Goal: Task Accomplishment & Management: Complete application form

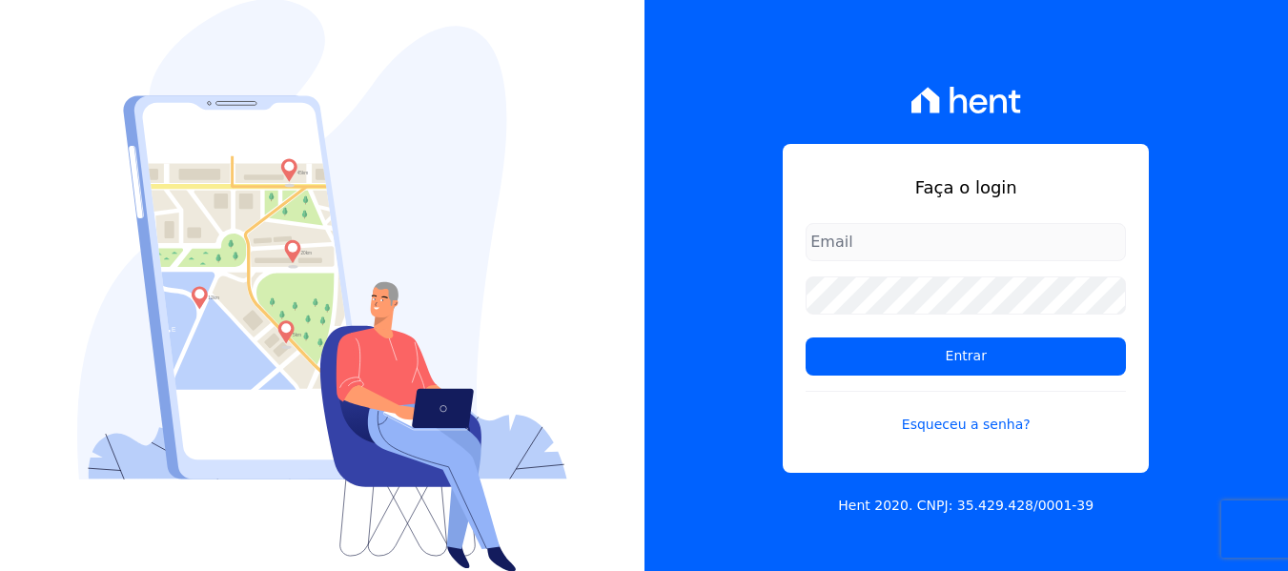
click at [835, 254] on input "email" at bounding box center [966, 242] width 320 height 38
click at [953, 428] on link "Esqueceu a senha?" at bounding box center [966, 413] width 320 height 44
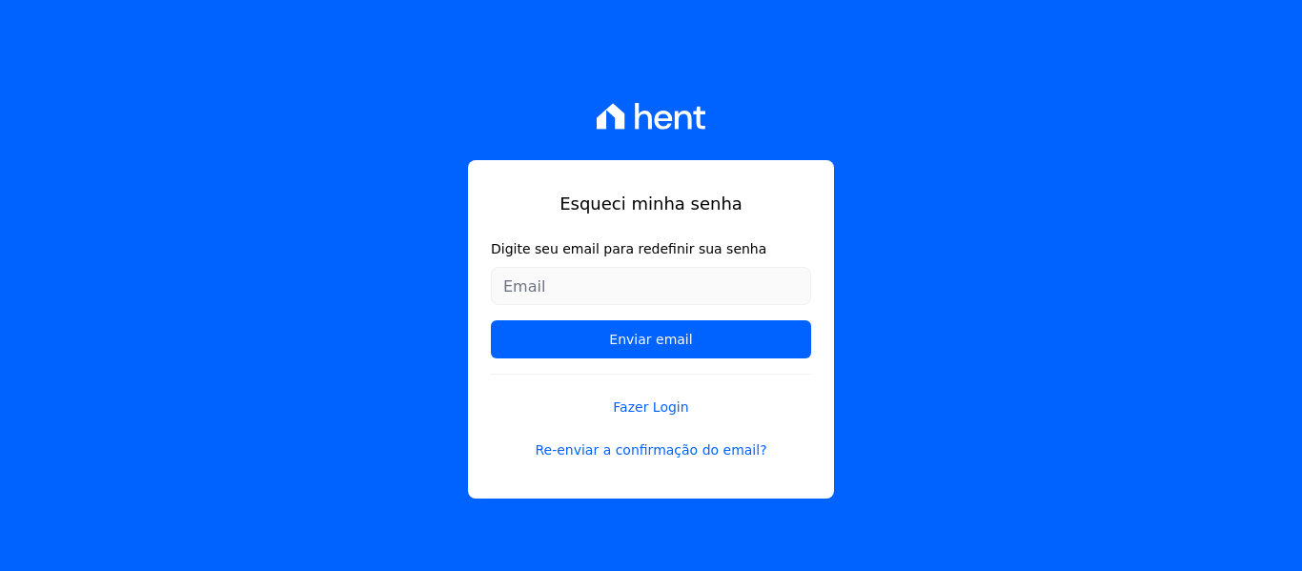
click at [602, 292] on input "Digite seu email para redefinir sua senha" at bounding box center [651, 286] width 320 height 38
type input "R"
type input "rodcris.rodrigo@gmail.com"
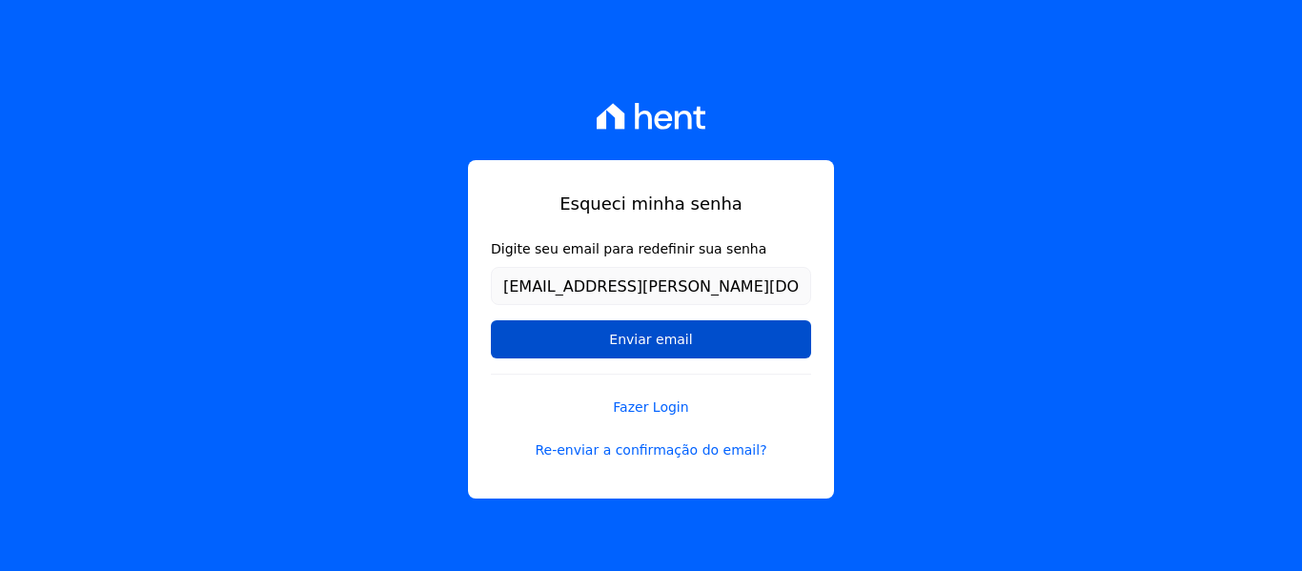
click at [619, 349] on input "Enviar email" at bounding box center [651, 339] width 320 height 38
click at [774, 339] on input "Enviar email" at bounding box center [651, 339] width 320 height 38
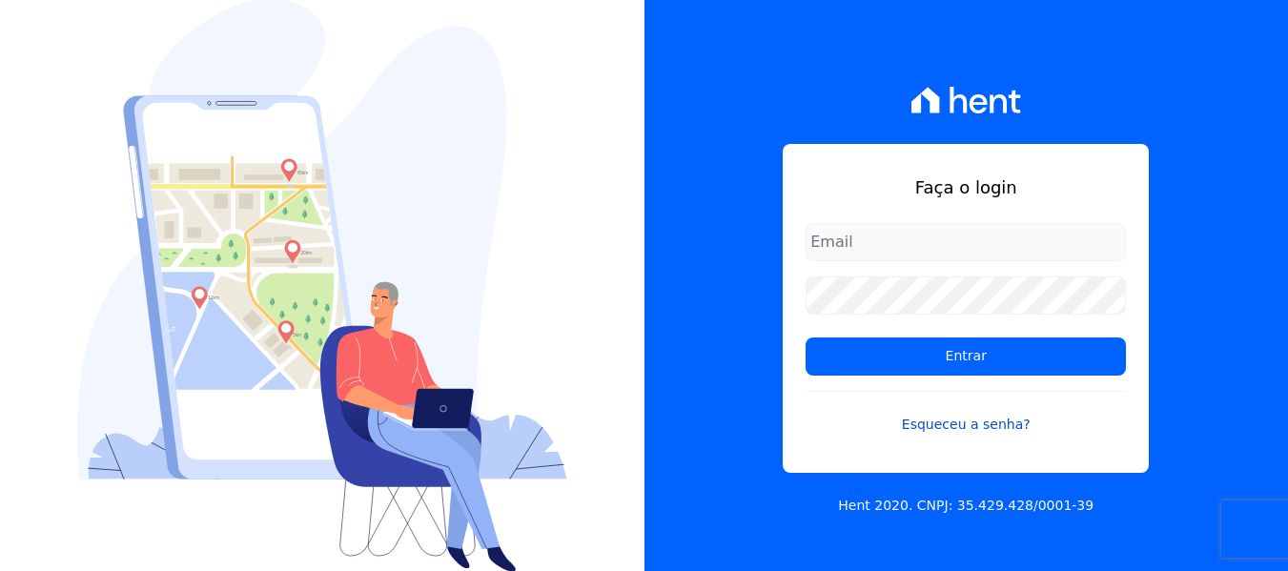
click at [970, 420] on link "Esqueceu a senha?" at bounding box center [966, 413] width 320 height 44
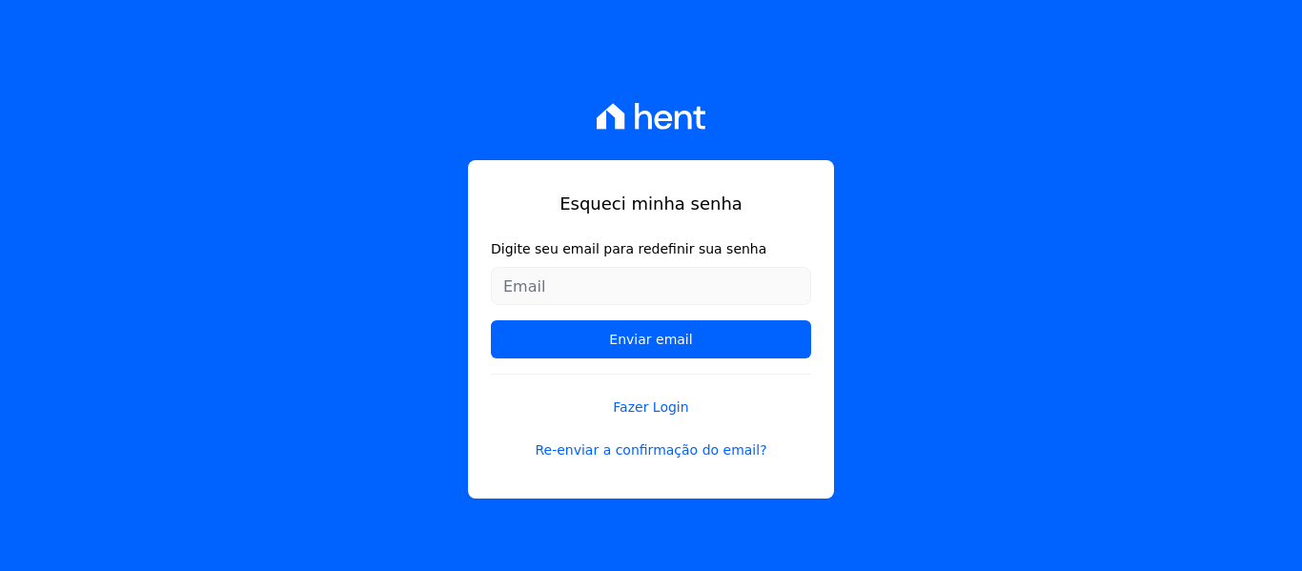
click at [609, 276] on input "Digite seu email para redefinir sua senha" at bounding box center [651, 286] width 320 height 38
type input "rodcris.rodrigo@gmail.com"
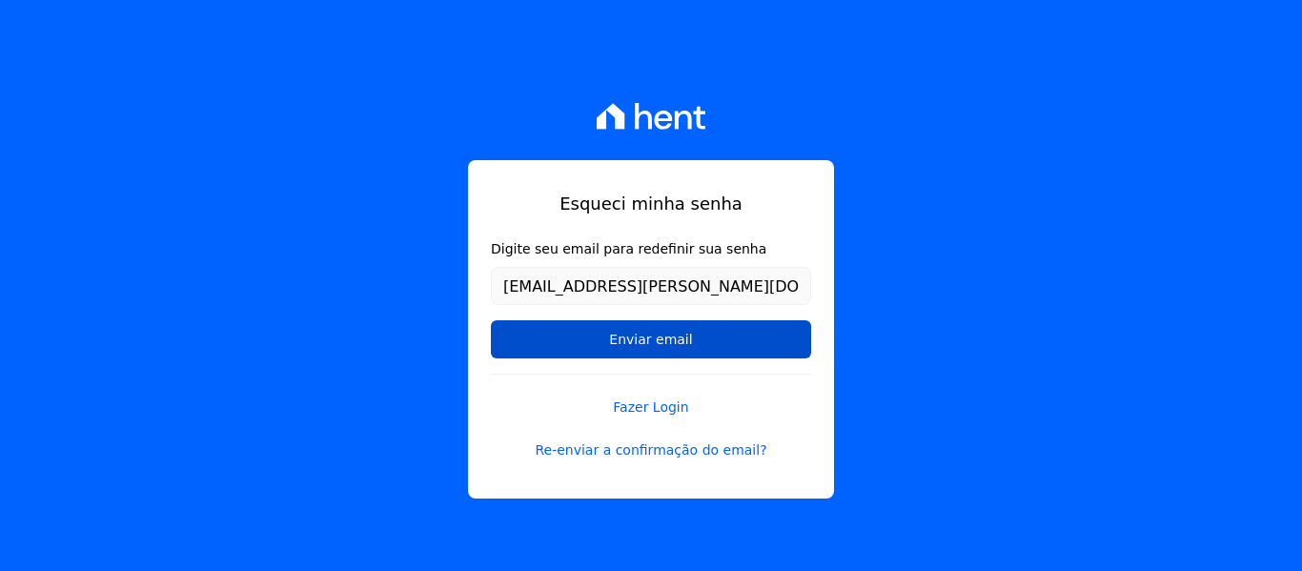
click at [653, 338] on input "Enviar email" at bounding box center [651, 339] width 320 height 38
click at [619, 334] on input "Enviar email" at bounding box center [651, 339] width 320 height 38
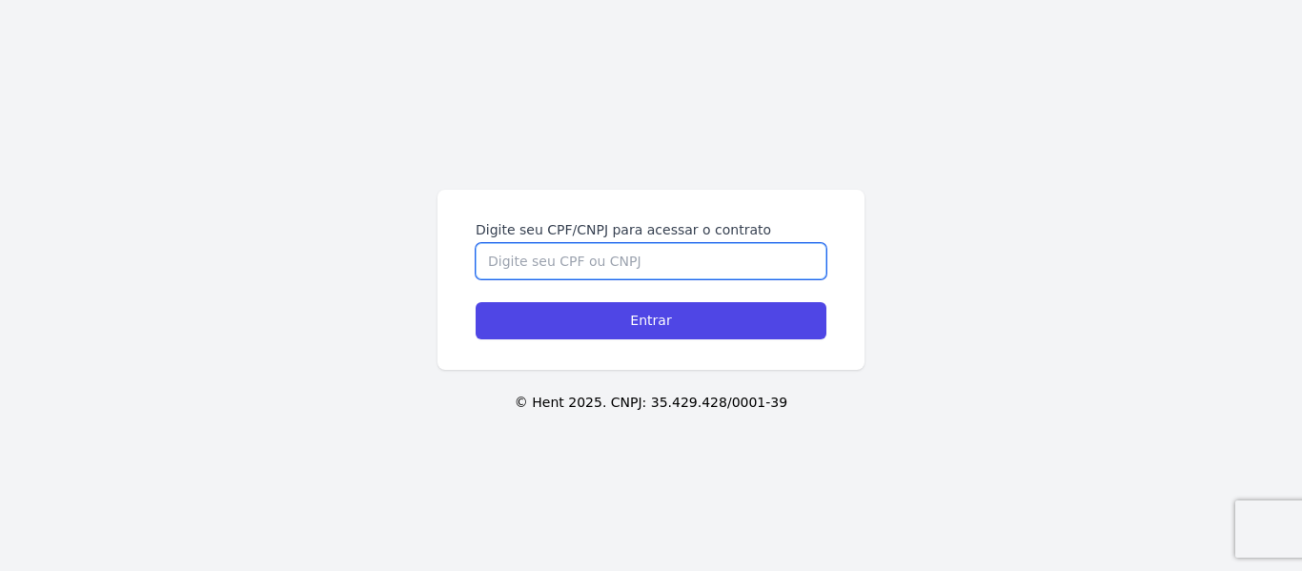
click at [542, 270] on input "Digite seu CPF/CNPJ para acessar o contrato" at bounding box center [651, 261] width 351 height 36
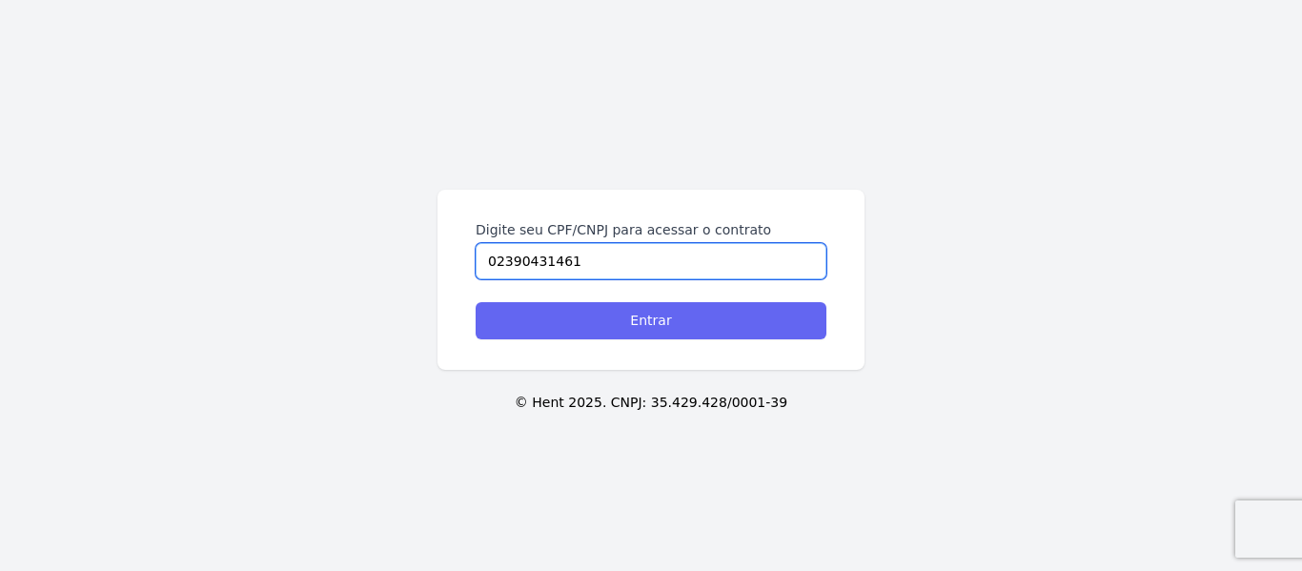
type input "02390431461"
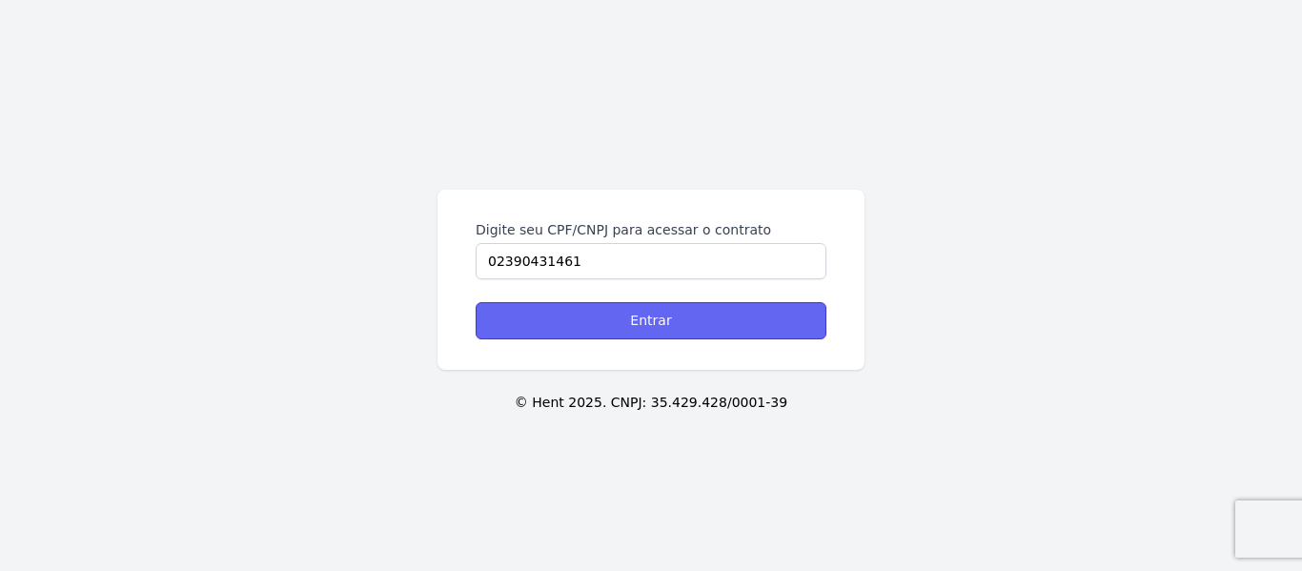
click at [651, 322] on input "Entrar" at bounding box center [651, 320] width 351 height 37
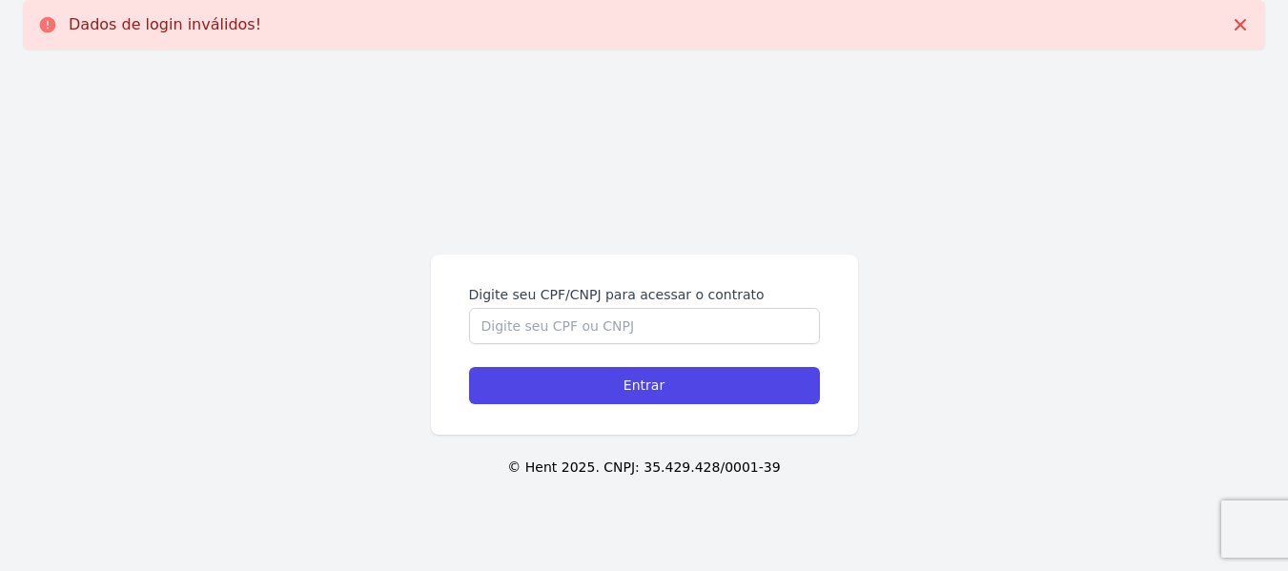
click at [44, 28] on icon at bounding box center [48, 25] width 16 height 16
click at [1242, 28] on icon at bounding box center [1240, 24] width 11 height 11
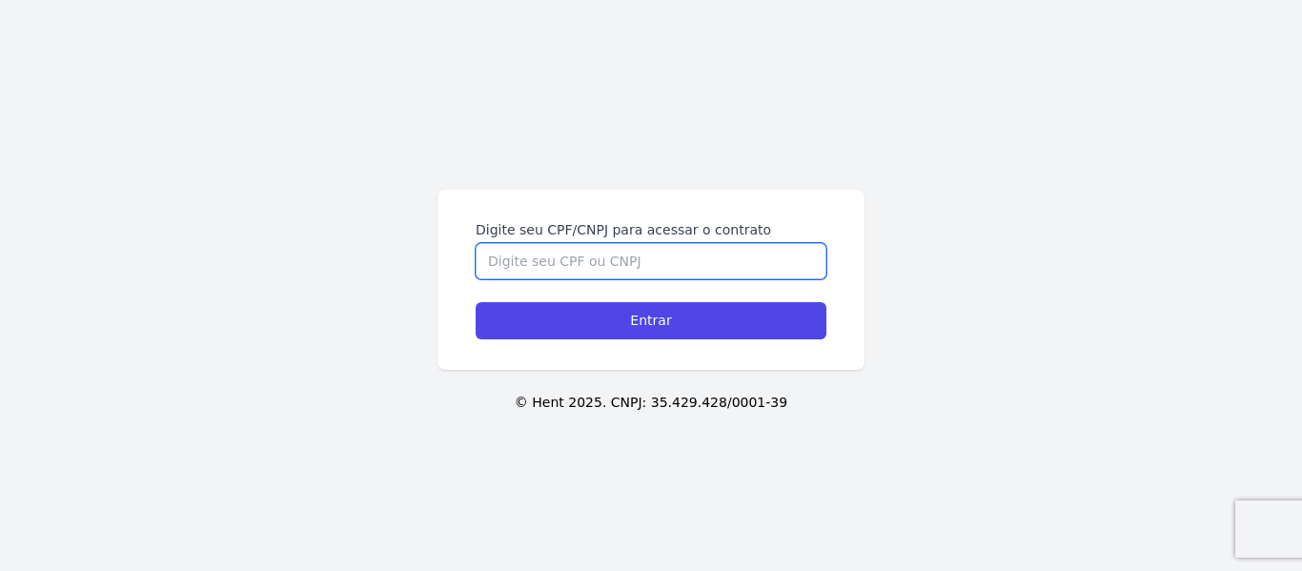
click at [542, 267] on input "Digite seu CPF/CNPJ para acessar o contrato" at bounding box center [651, 261] width 351 height 36
click at [535, 268] on input "Digite seu CPF/CNPJ para acessar o contrato" at bounding box center [651, 261] width 351 height 36
type input "5"
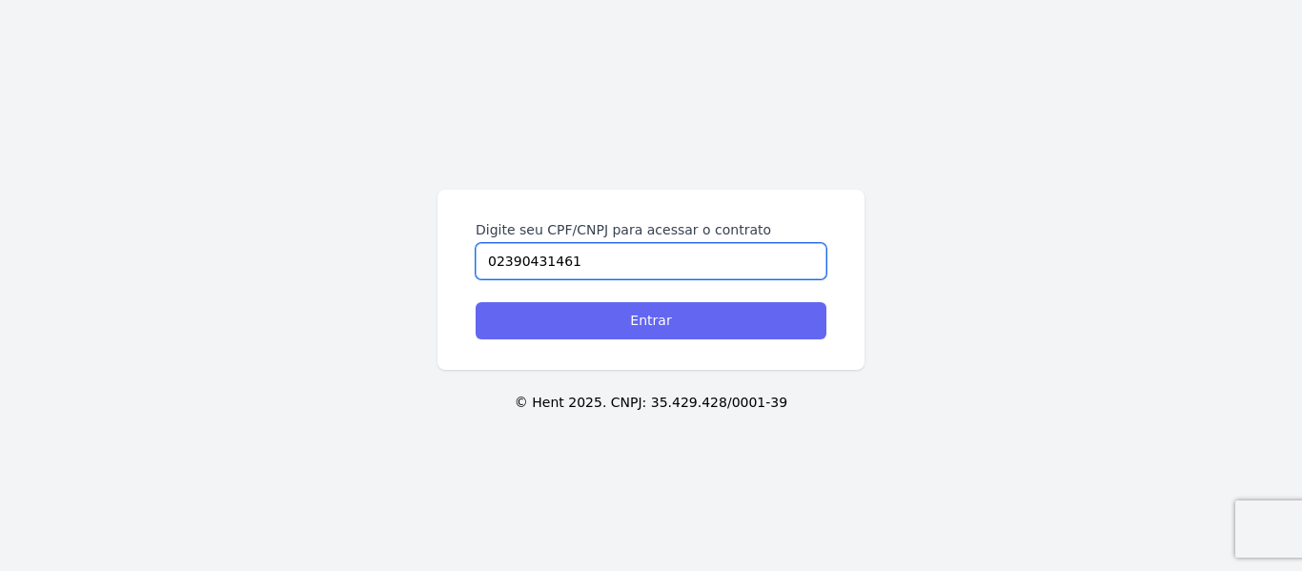
type input "02390431461"
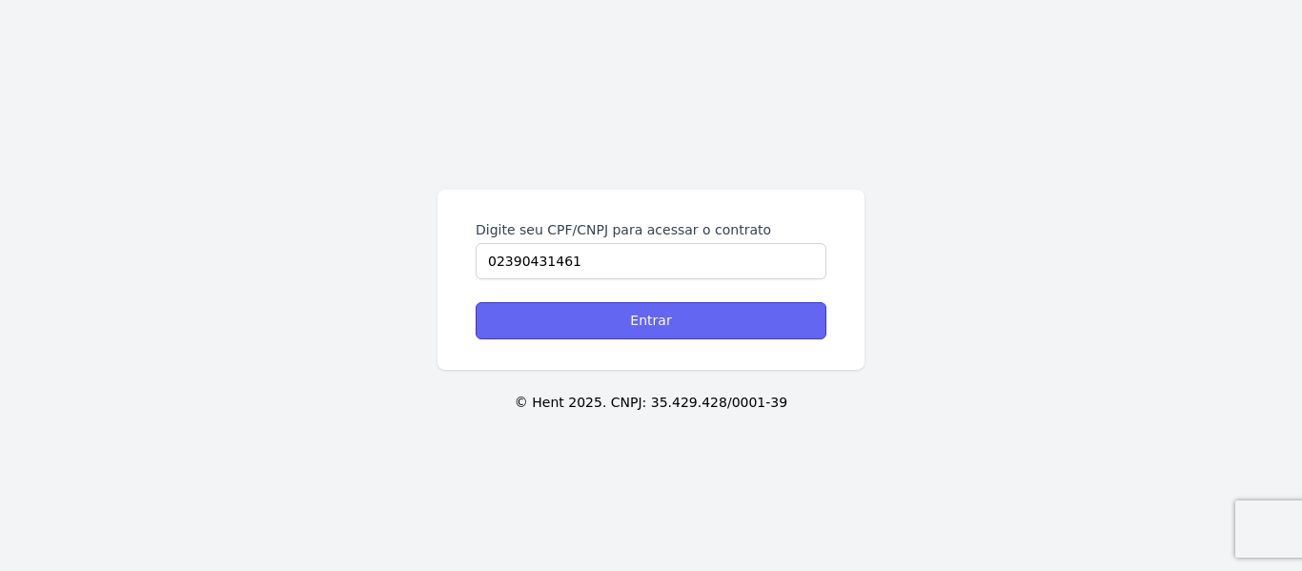
click at [635, 327] on input "Entrar" at bounding box center [651, 320] width 351 height 37
